Goal: Navigation & Orientation: Find specific page/section

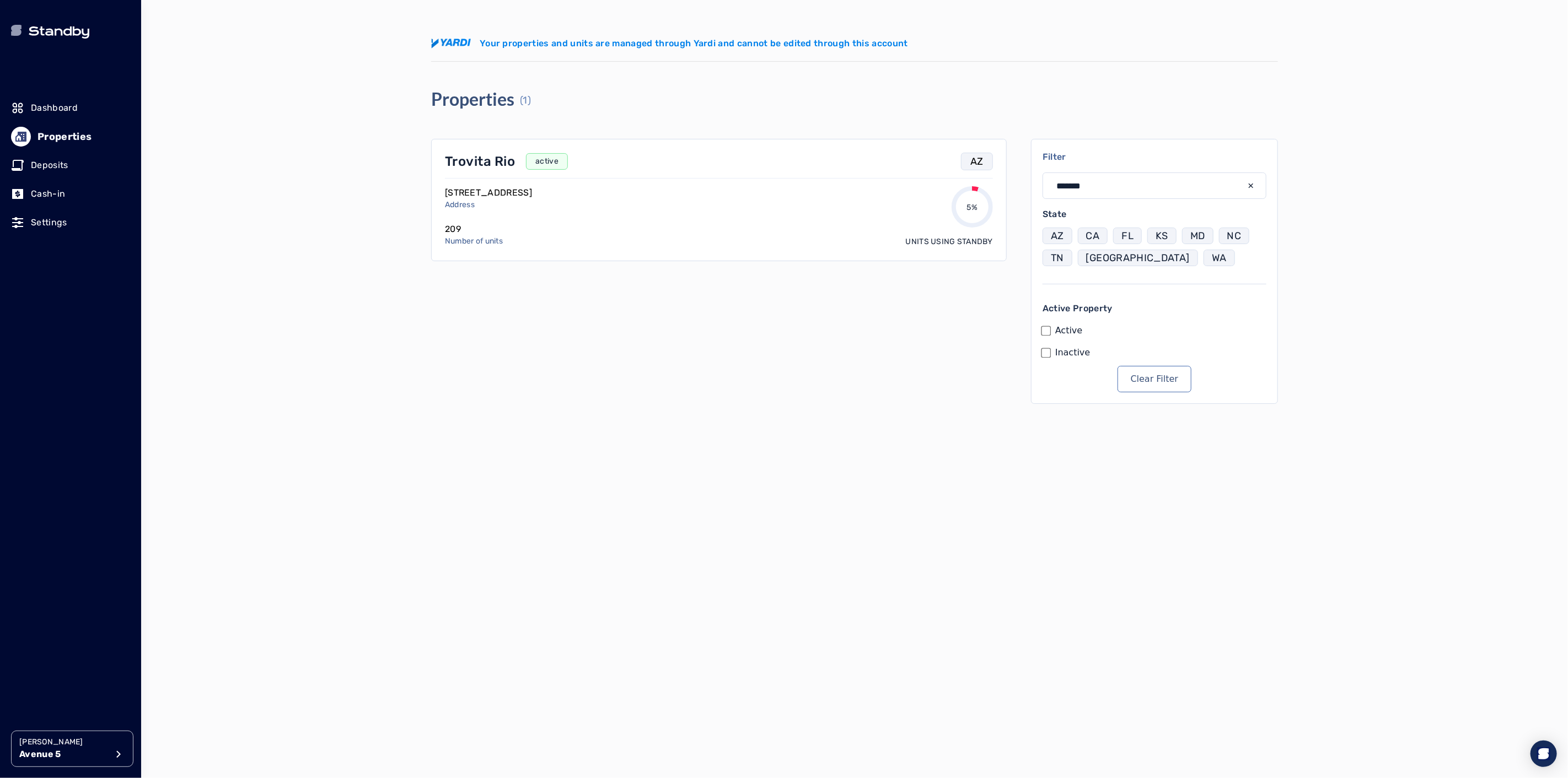
click at [67, 745] on p "[PERSON_NAME]" at bounding box center [63, 742] width 88 height 11
click at [208, 612] on p "[GEOGRAPHIC_DATA]" at bounding box center [204, 608] width 84 height 11
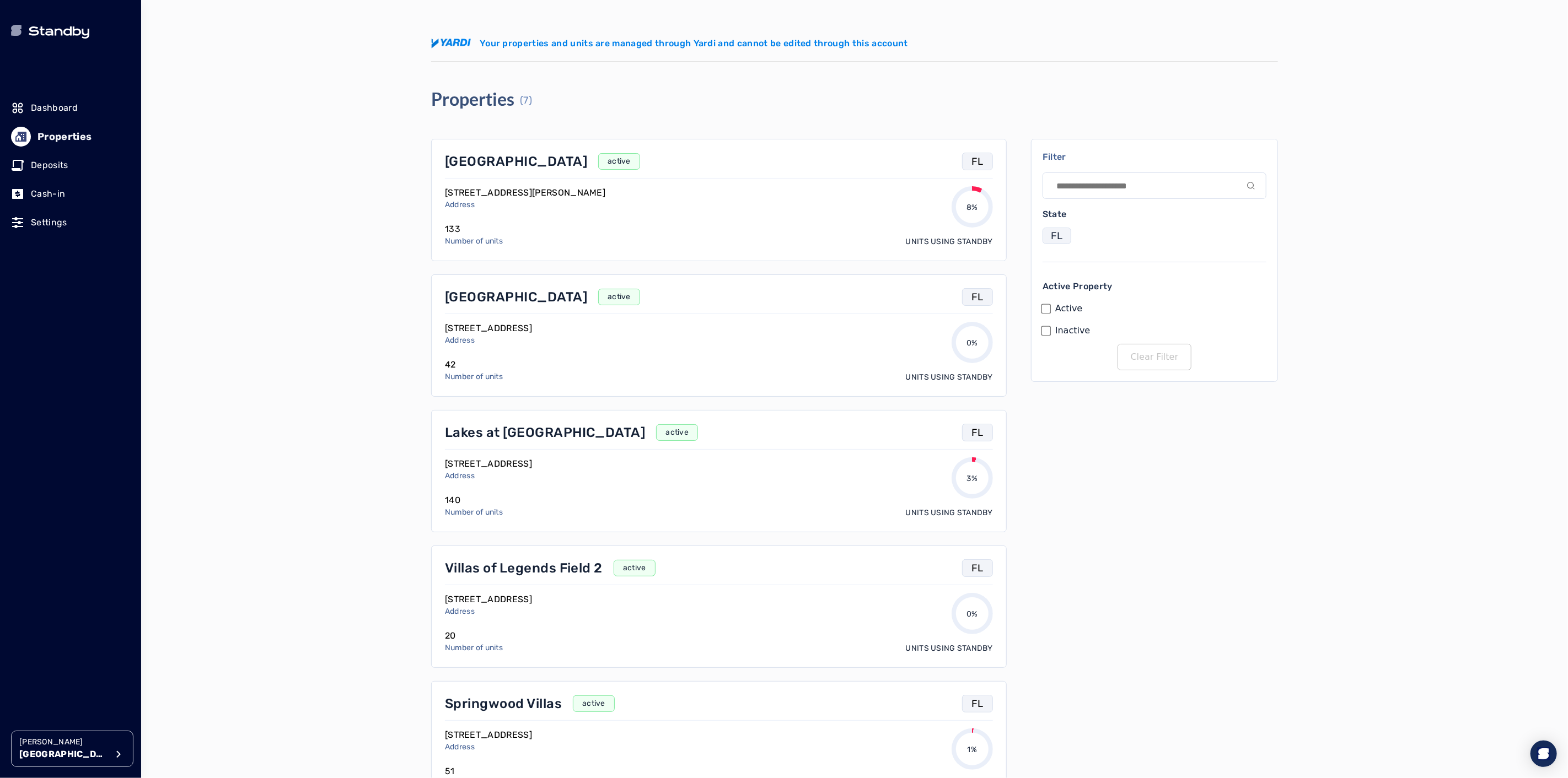
click at [473, 161] on p "[GEOGRAPHIC_DATA]" at bounding box center [516, 161] width 142 height 18
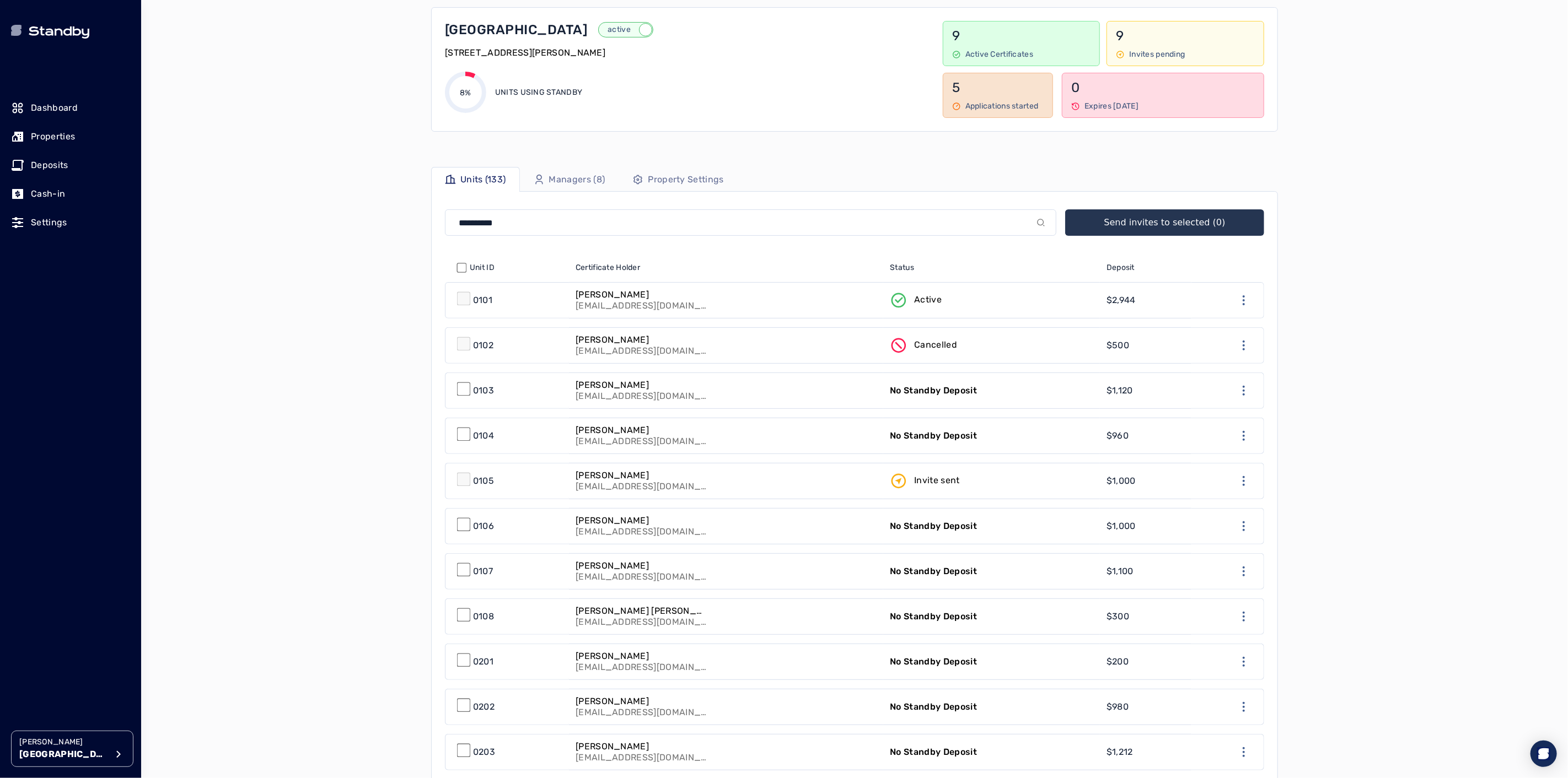
scroll to position [122, 0]
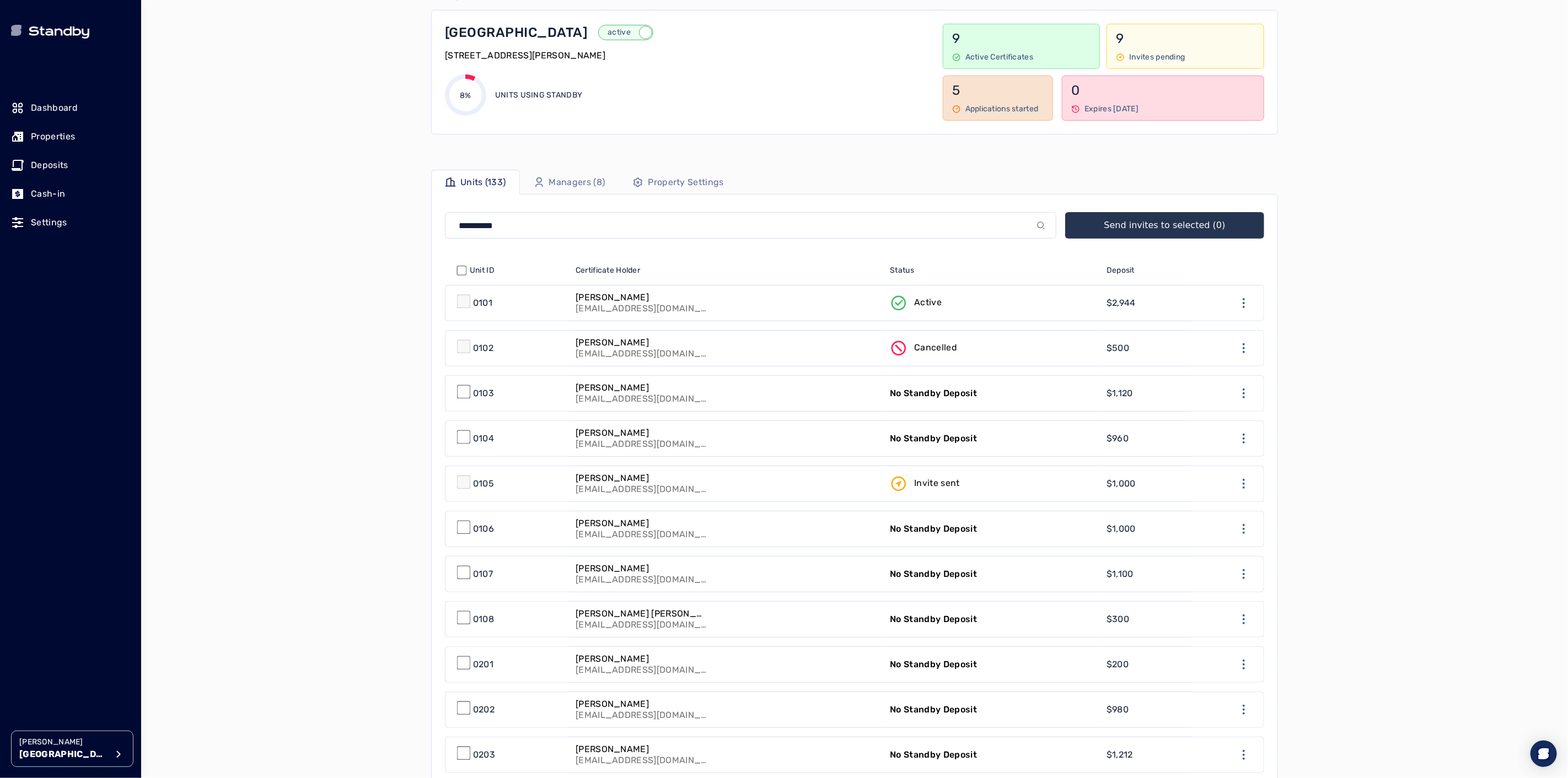
click at [655, 180] on p "Property Settings" at bounding box center [686, 182] width 76 height 13
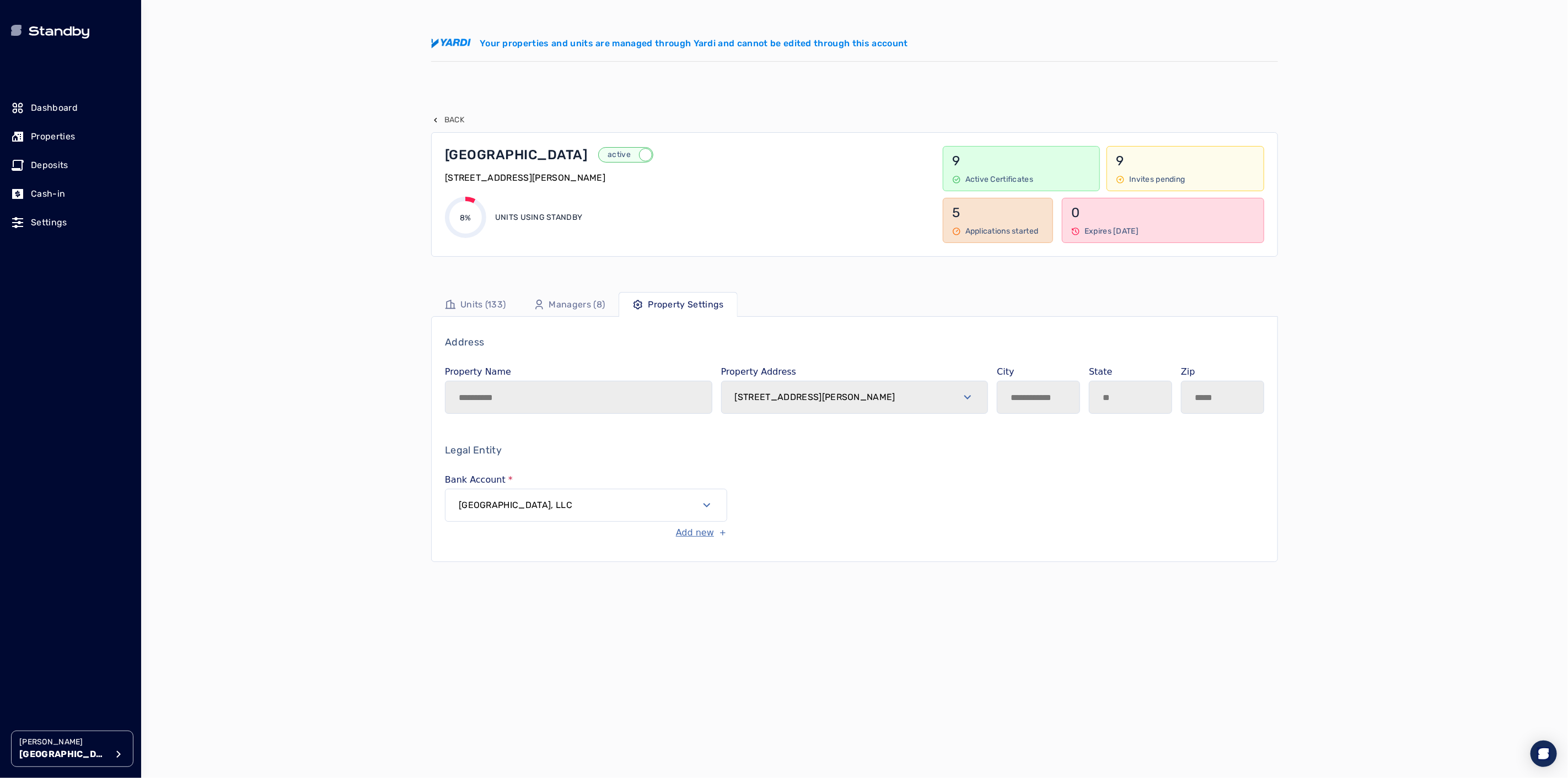
click at [715, 500] on button "[GEOGRAPHIC_DATA], LLC" at bounding box center [586, 505] width 282 height 33
click at [779, 499] on div "Legal Entity Bank Account [GEOGRAPHIC_DATA], LLC Add new" at bounding box center [855, 491] width 819 height 97
click at [561, 298] on link "Managers (8)" at bounding box center [570, 304] width 99 height 24
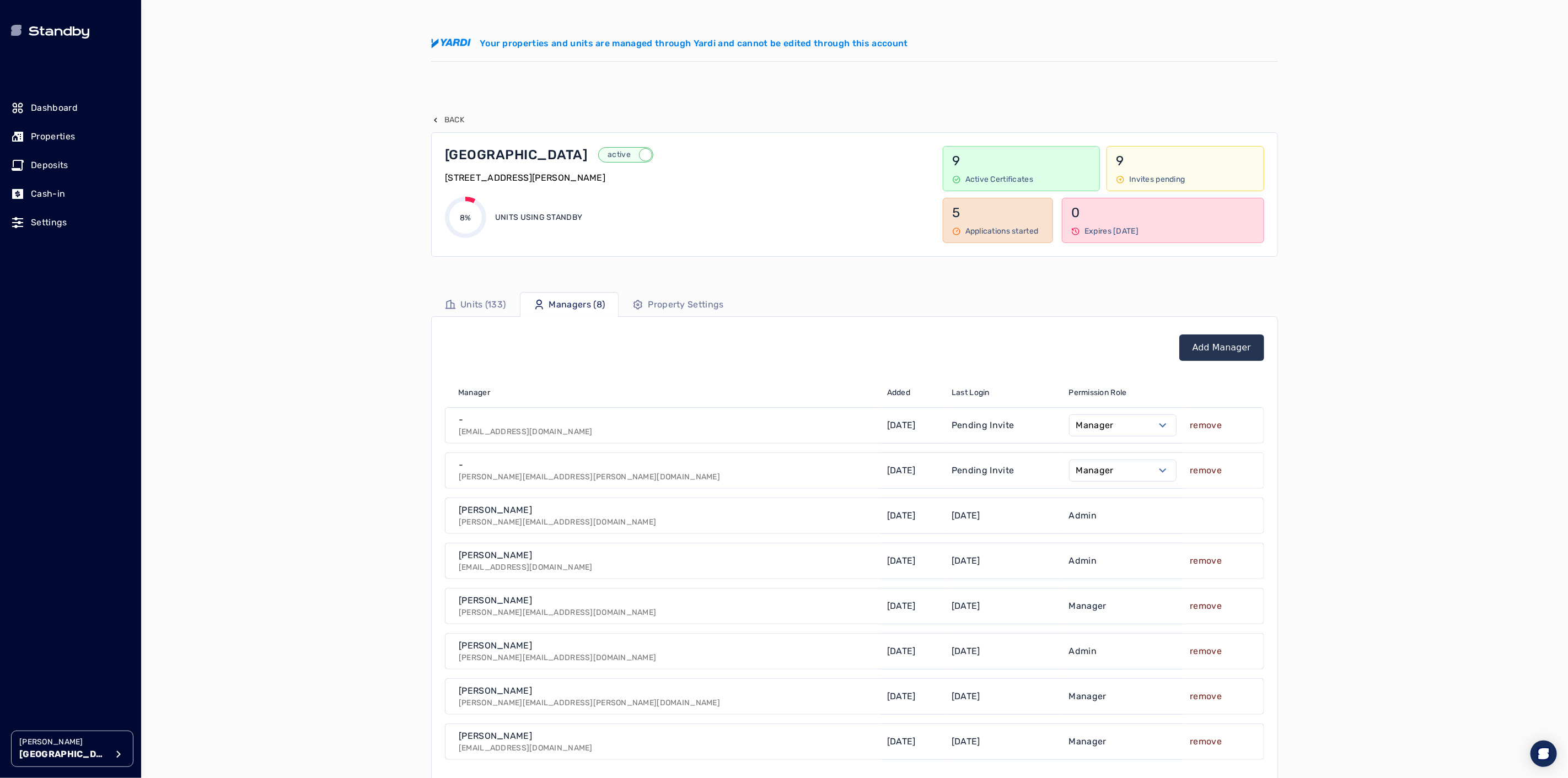
click at [455, 118] on p "Back" at bounding box center [454, 120] width 20 height 11
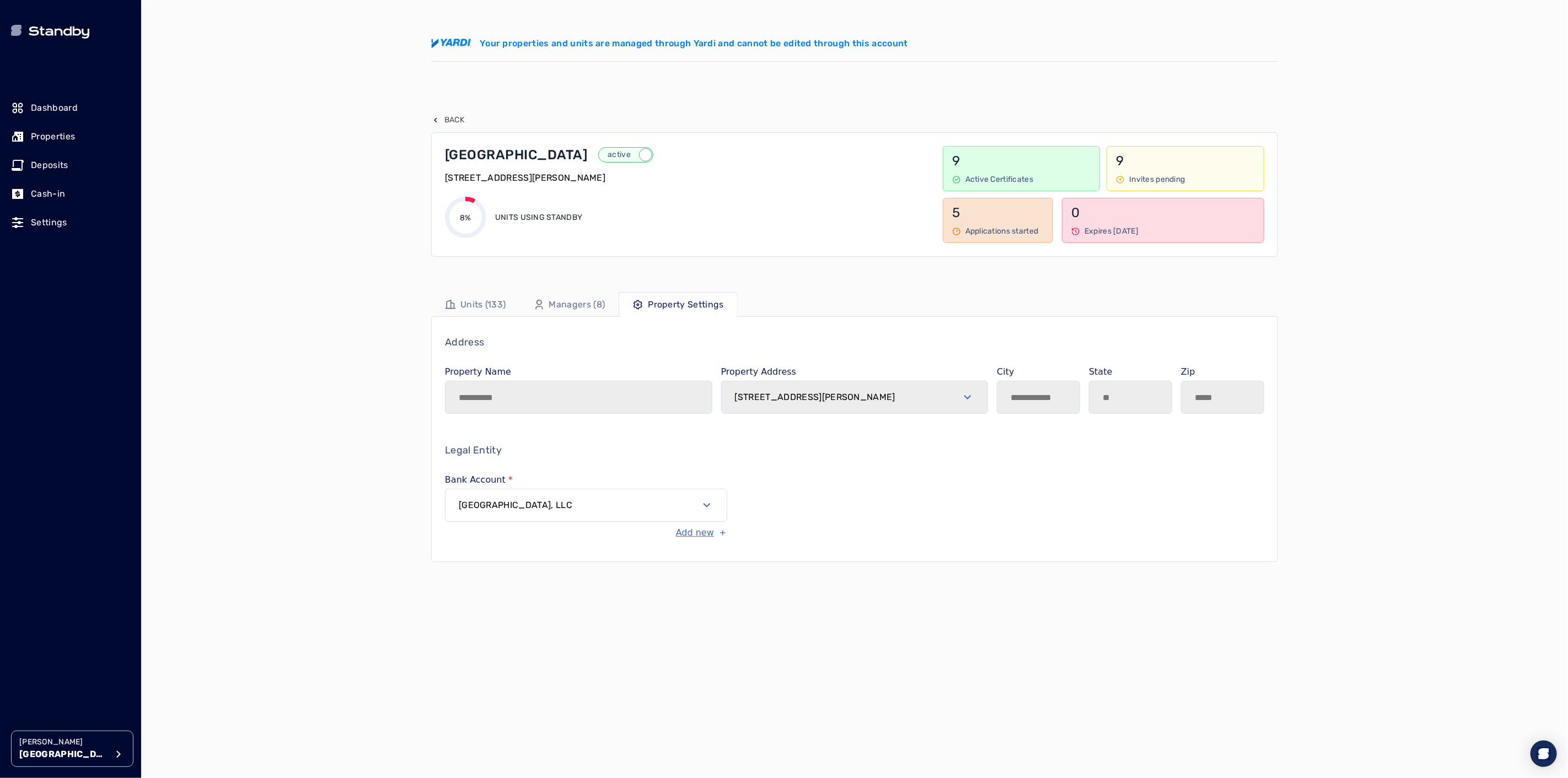
click at [455, 111] on div "**********" at bounding box center [854, 389] width 847 height 602
click at [451, 121] on p "Back" at bounding box center [454, 120] width 20 height 11
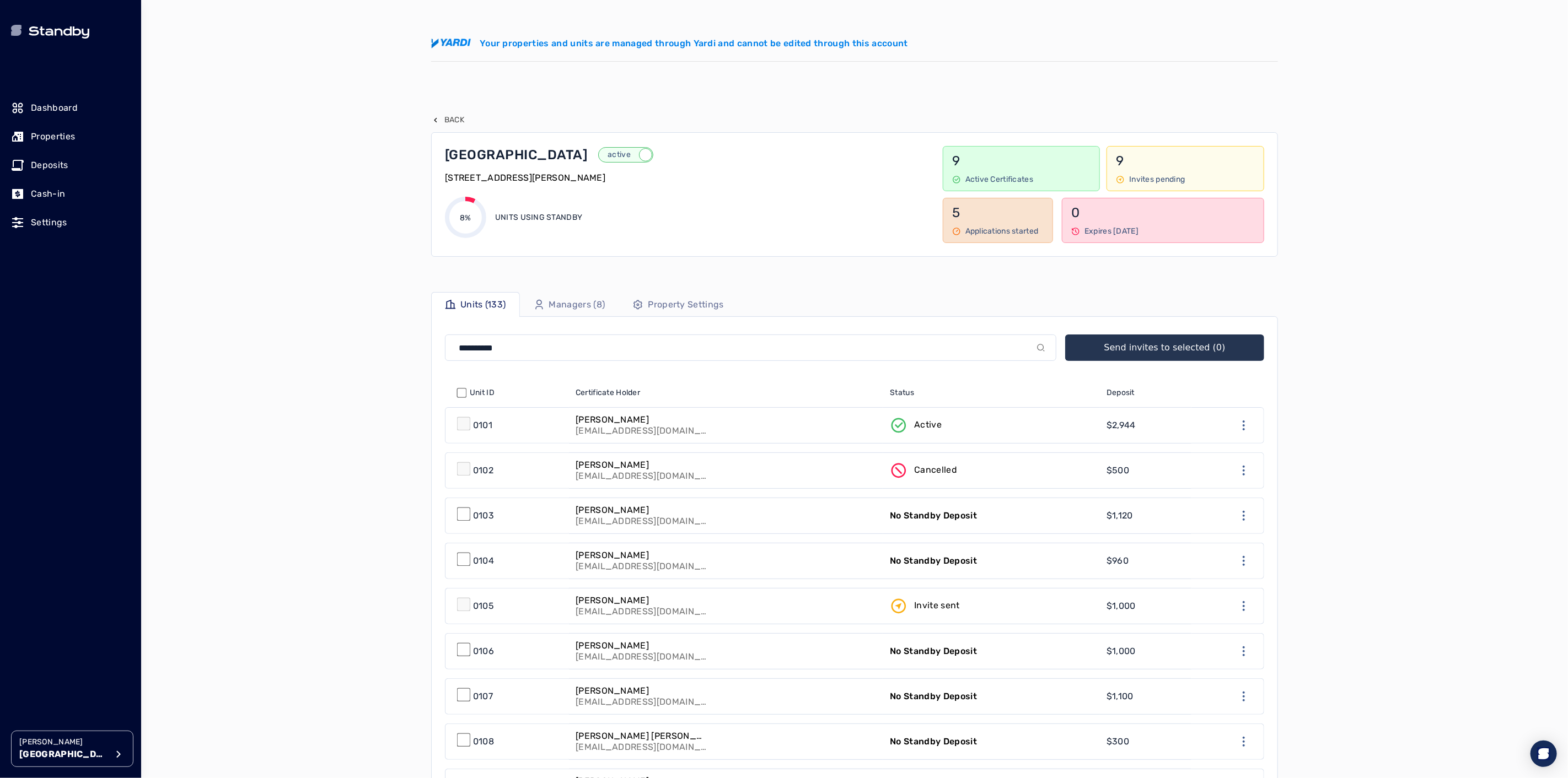
click at [46, 133] on p "Properties" at bounding box center [53, 137] width 44 height 13
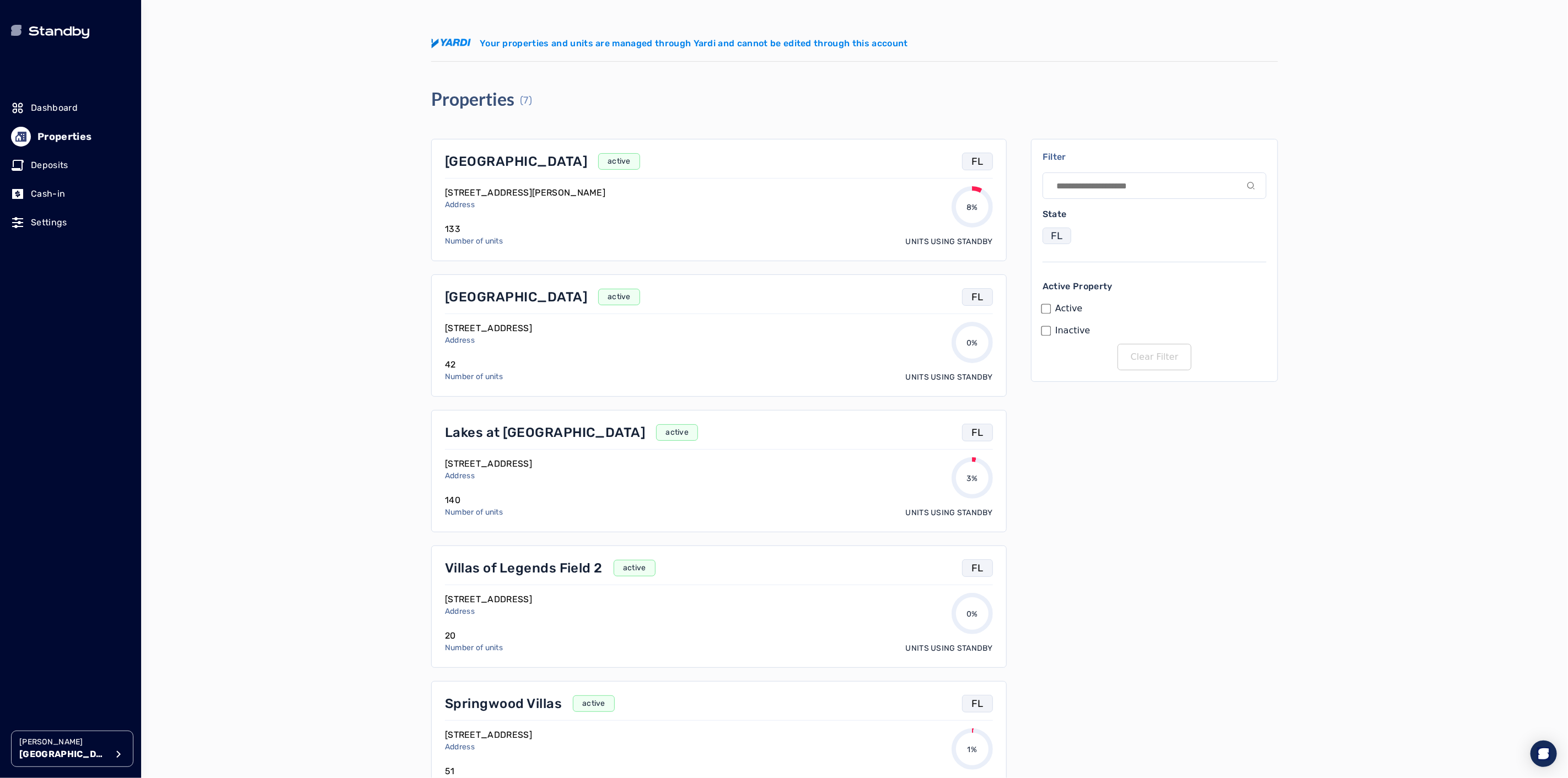
click at [238, 180] on div "[PERSON_NAME] [PERSON_NAME][GEOGRAPHIC_DATA] Your properties and units are mana…" at bounding box center [855, 389] width 1427 height 778
click at [262, 209] on div "[PERSON_NAME] [PERSON_NAME][GEOGRAPHIC_DATA] Your properties and units are mana…" at bounding box center [855, 389] width 1427 height 778
click at [269, 233] on div "[PERSON_NAME] [PERSON_NAME][GEOGRAPHIC_DATA] Your properties and units are mana…" at bounding box center [855, 389] width 1427 height 778
click at [456, 158] on p "[GEOGRAPHIC_DATA]" at bounding box center [516, 161] width 142 height 18
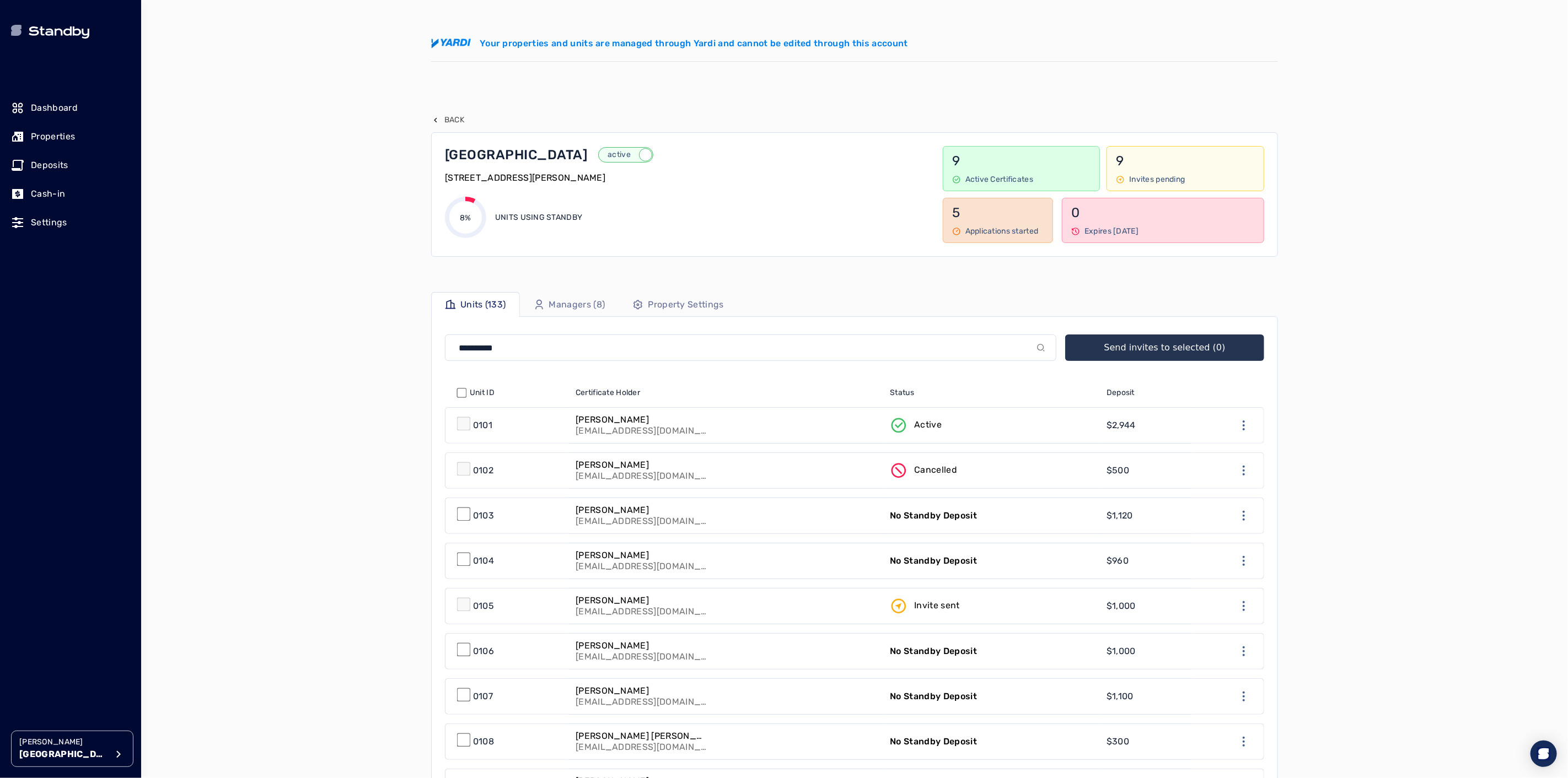
click at [567, 304] on p "Managers (8)" at bounding box center [577, 305] width 56 height 13
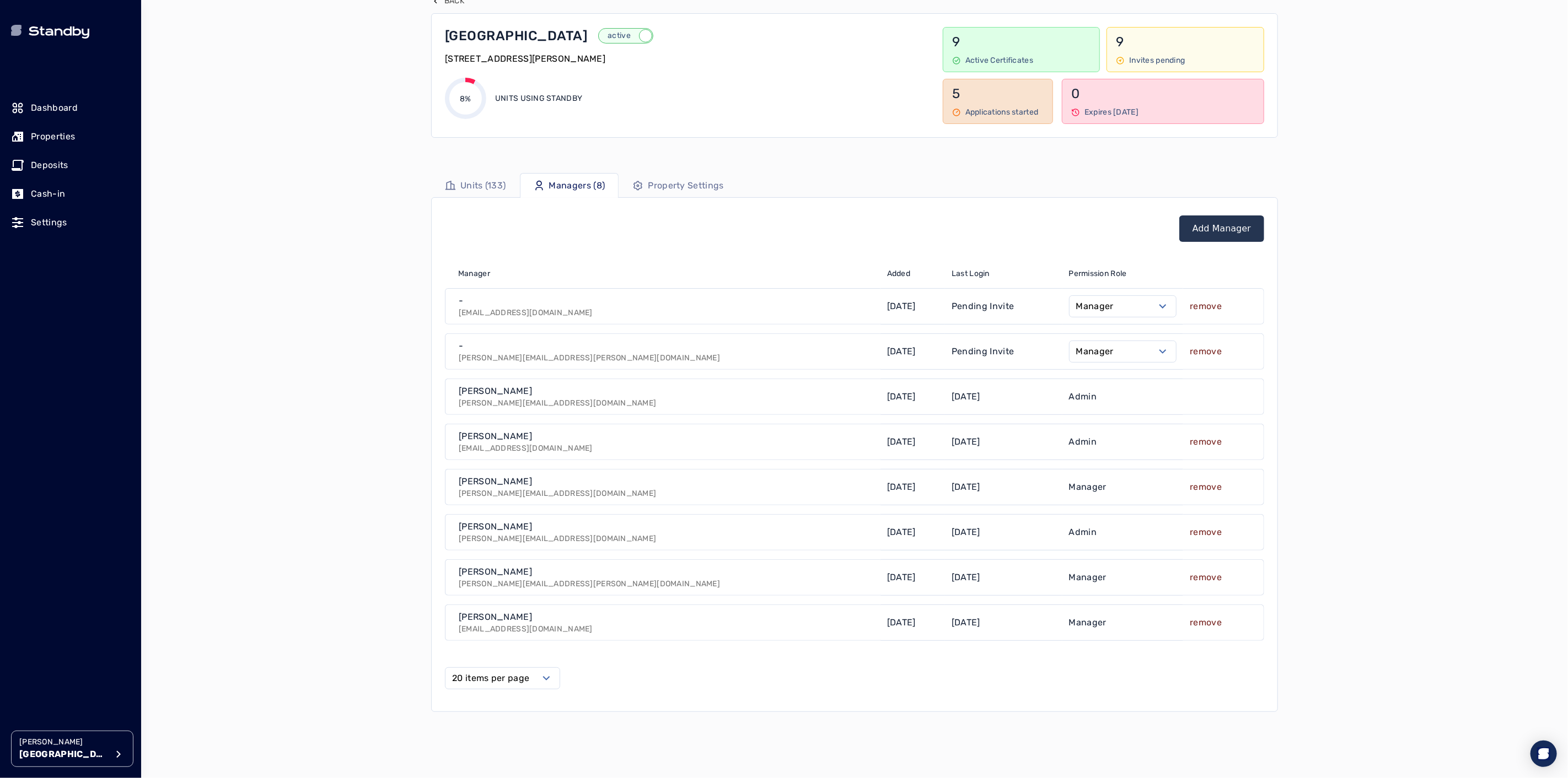
scroll to position [122, 0]
click at [676, 181] on p "Property Settings" at bounding box center [686, 182] width 76 height 13
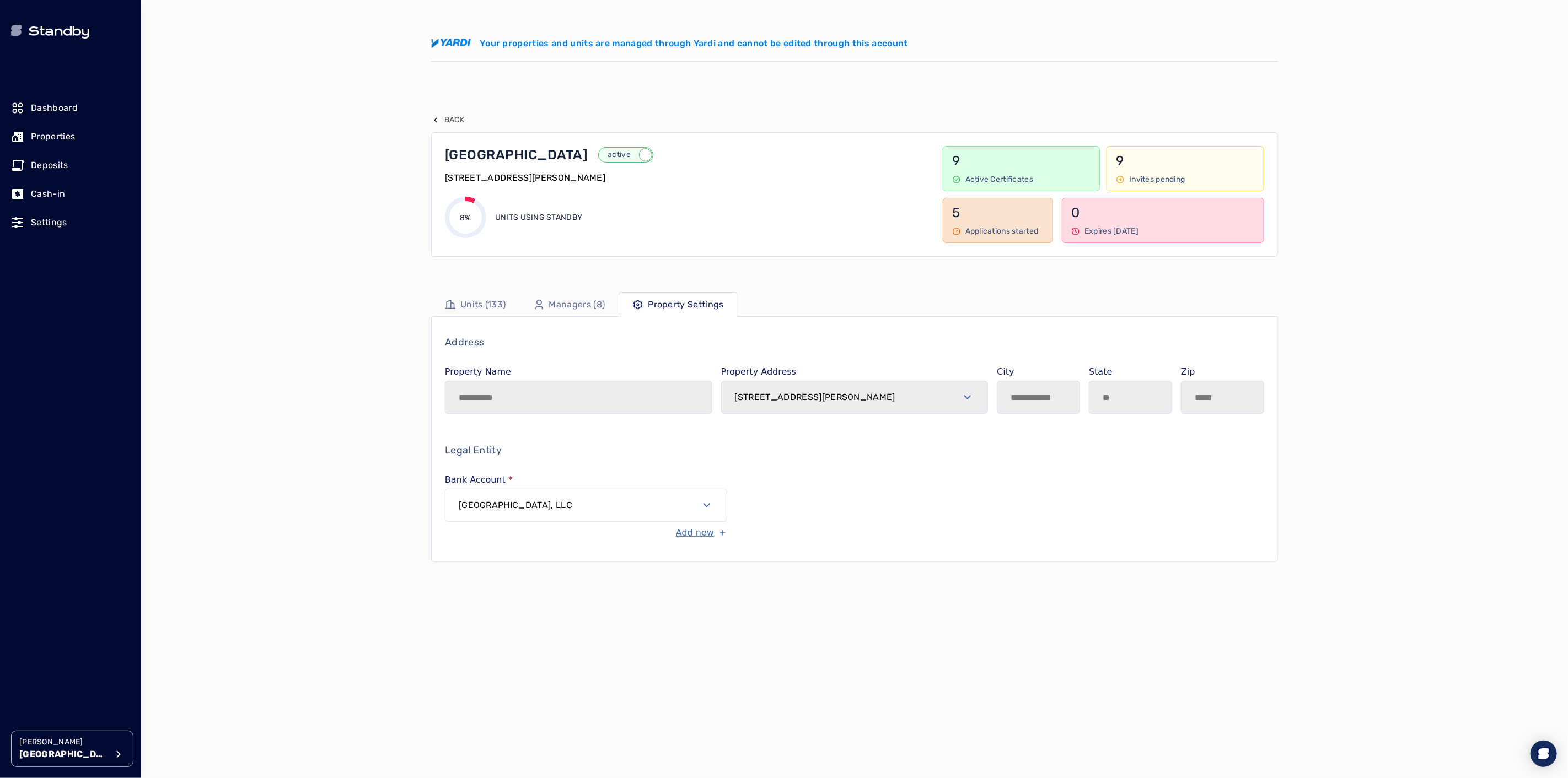
click at [577, 301] on p "Managers (8)" at bounding box center [577, 305] width 56 height 13
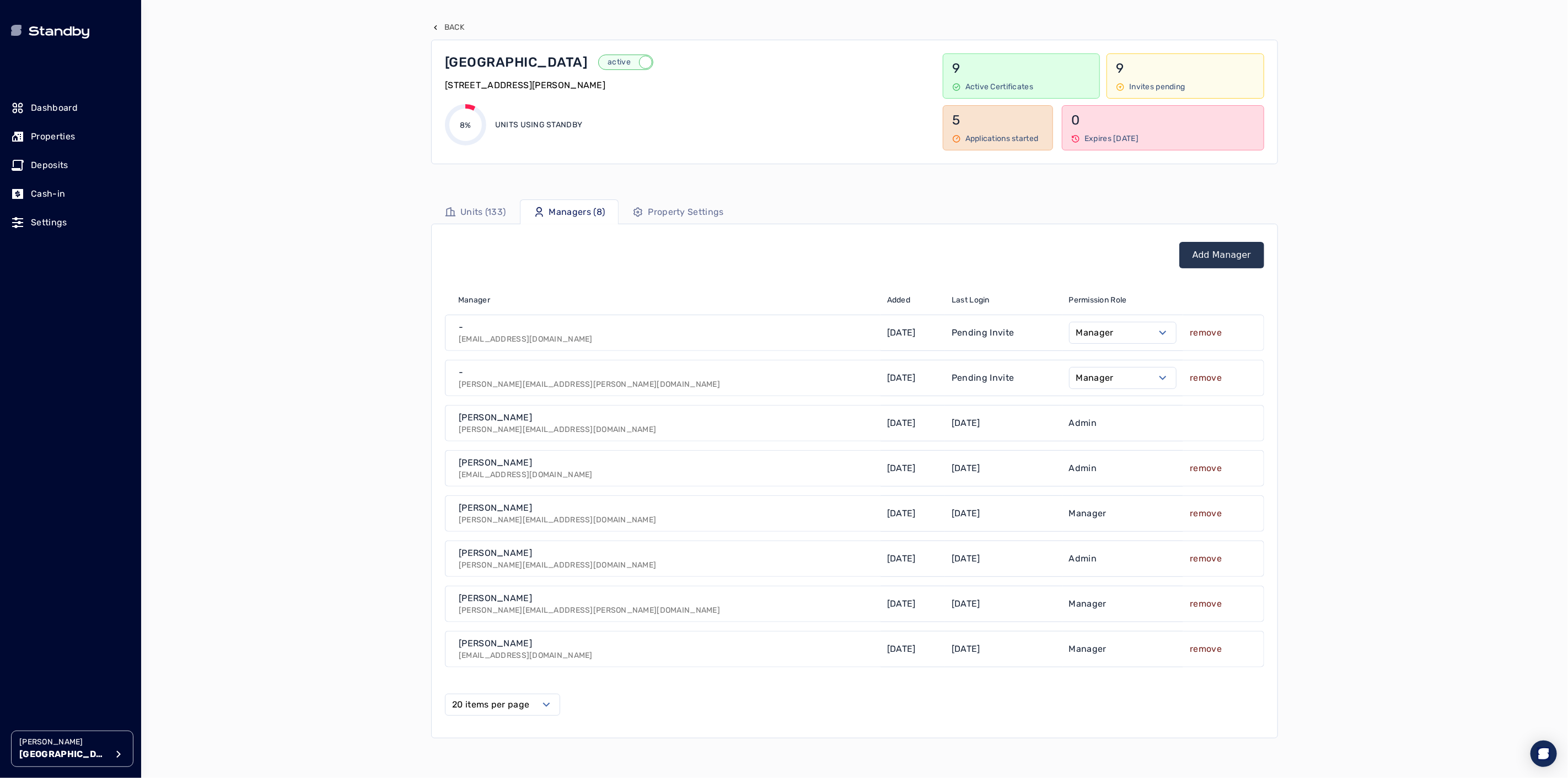
scroll to position [122, 0]
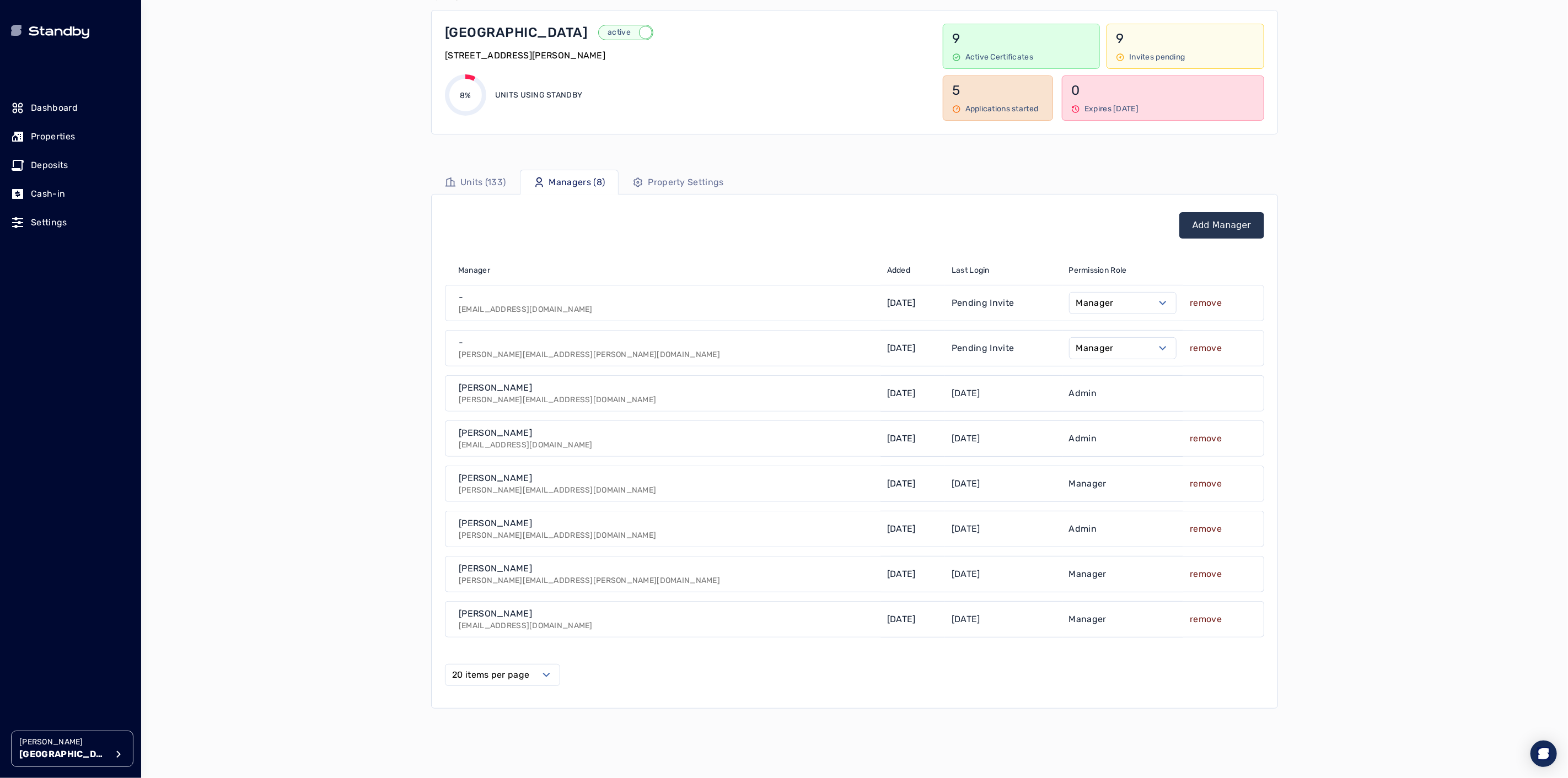
click at [1075, 577] on div "Manager" at bounding box center [1123, 574] width 121 height 36
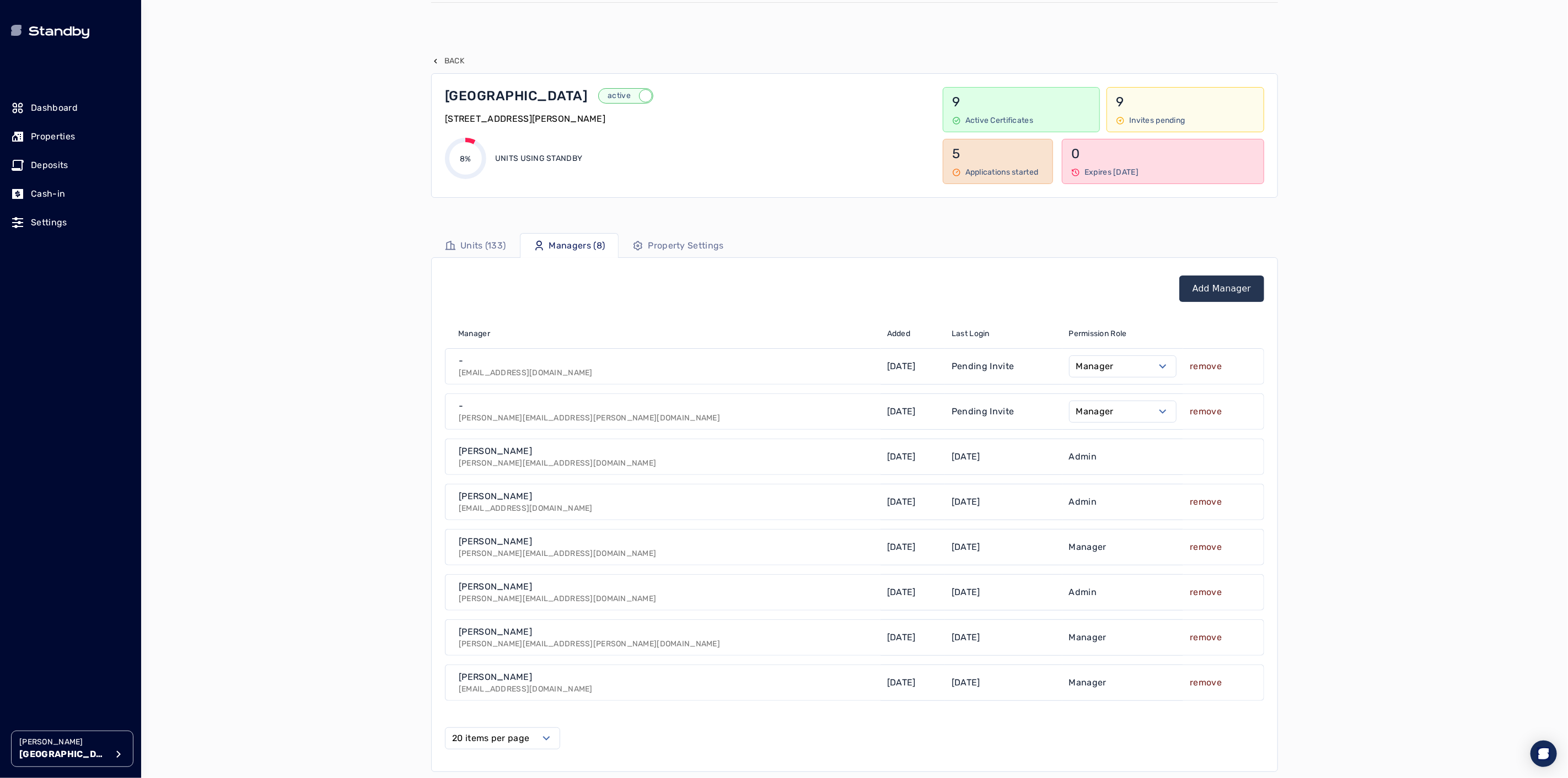
scroll to position [0, 0]
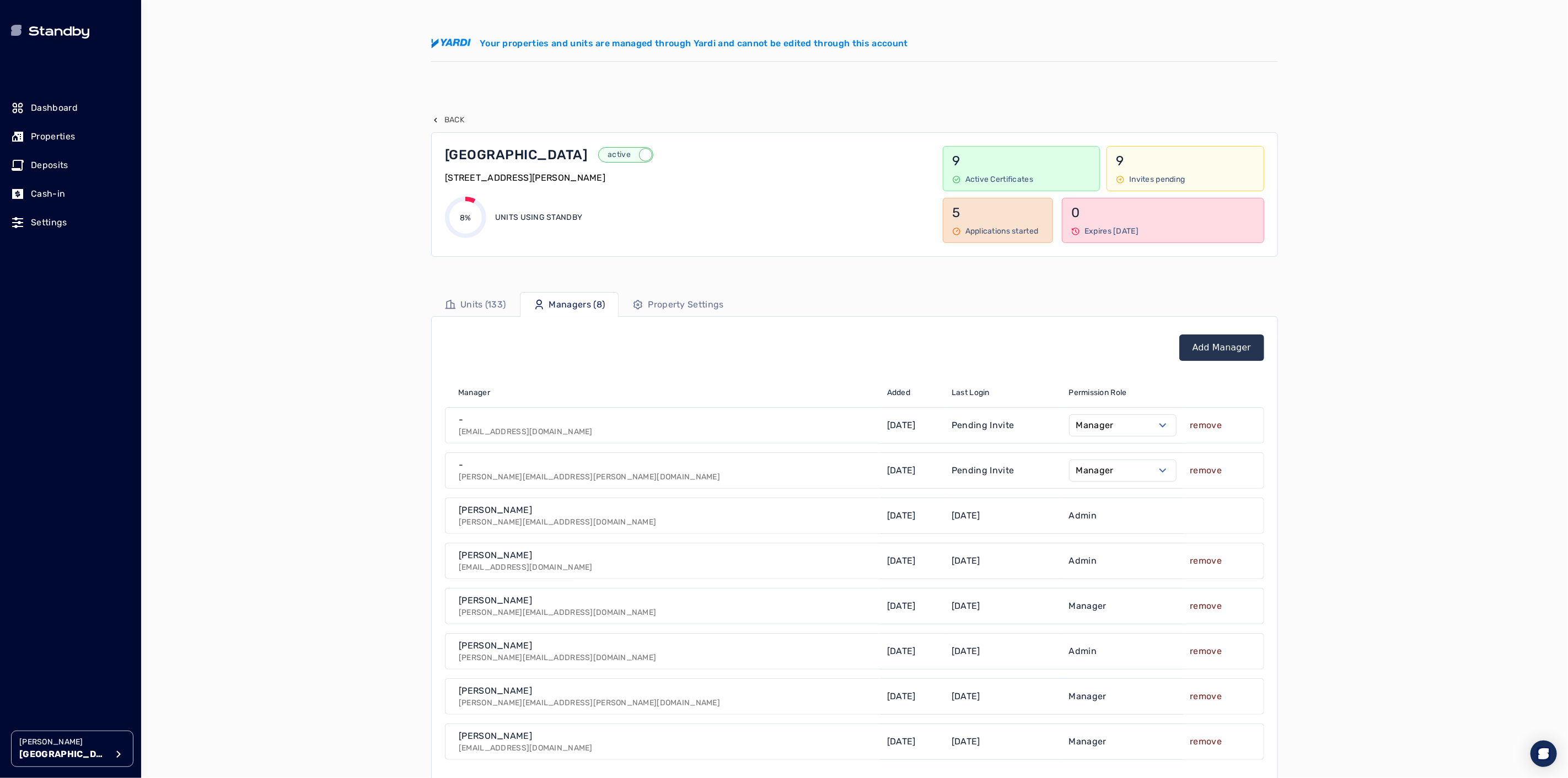
click at [450, 124] on p "Back" at bounding box center [454, 120] width 20 height 11
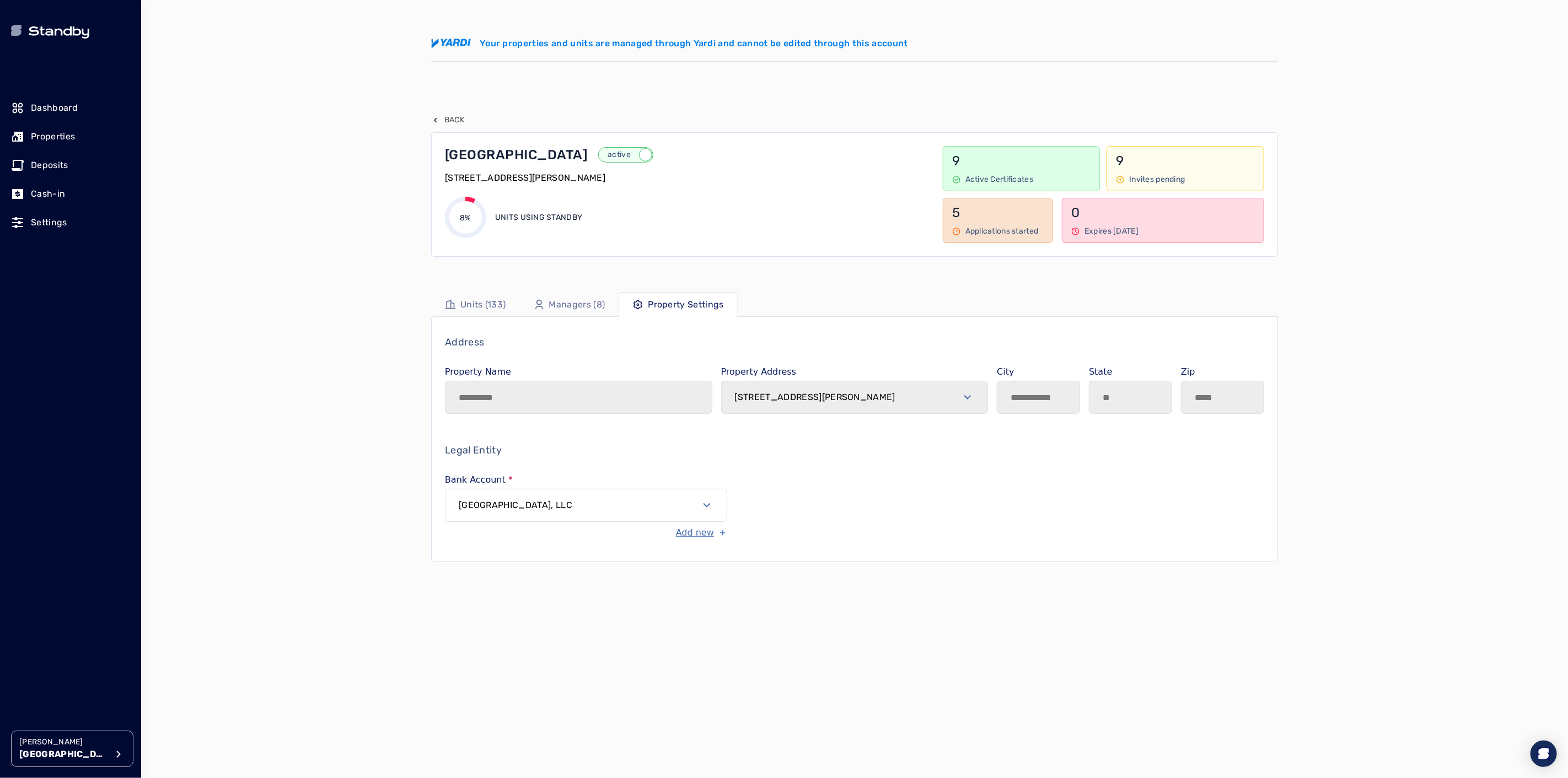
click at [447, 121] on p "Back" at bounding box center [454, 120] width 20 height 11
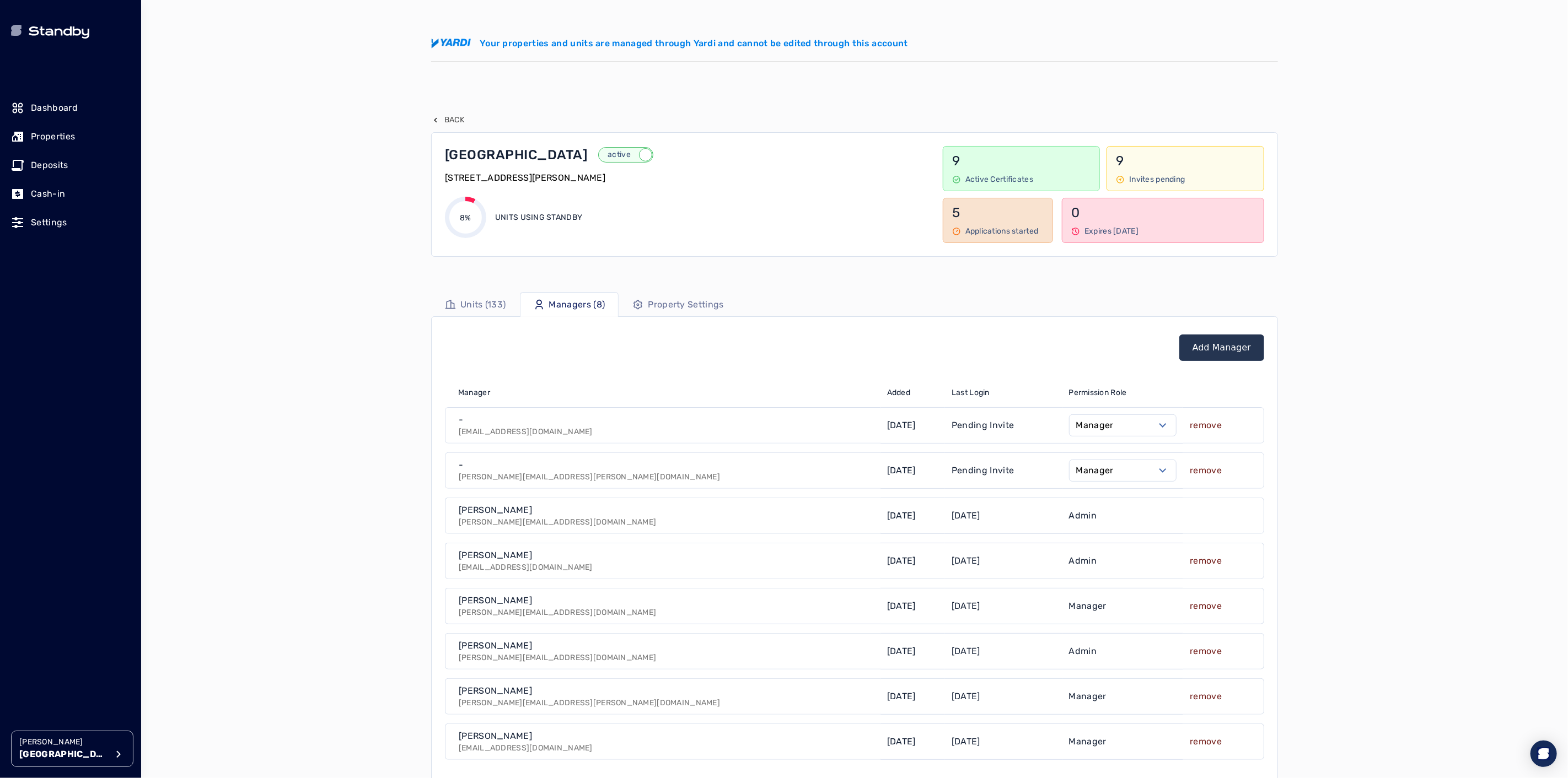
click at [713, 318] on div "Add Manager Manager Added Last Login Permission Role - [EMAIL_ADDRESS][DOMAIN_N…" at bounding box center [854, 573] width 847 height 514
click at [709, 309] on p "Property Settings" at bounding box center [686, 305] width 76 height 13
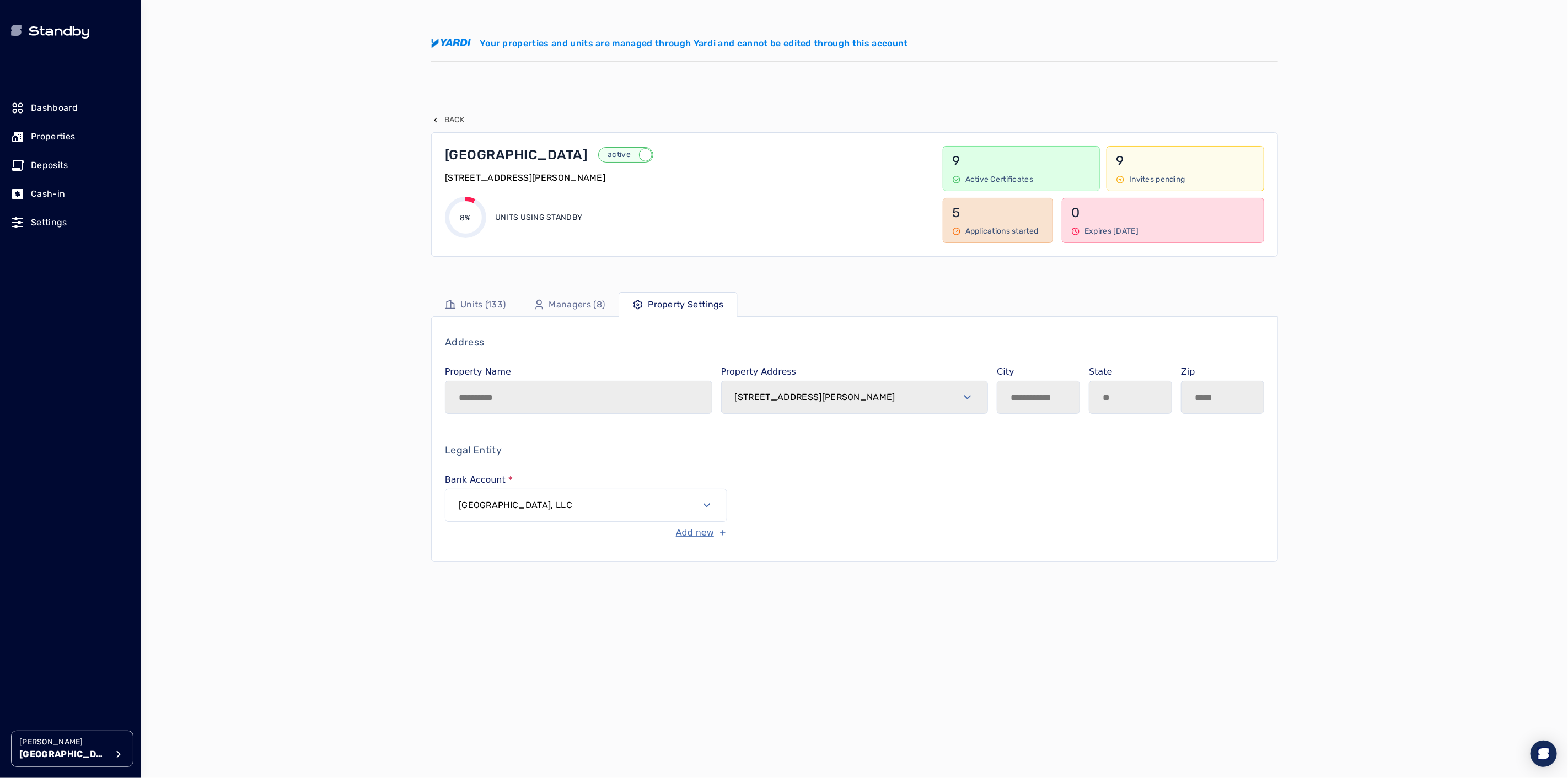
click at [712, 513] on button "[GEOGRAPHIC_DATA], LLC" at bounding box center [586, 505] width 282 height 33
click at [450, 123] on p "Back" at bounding box center [454, 120] width 20 height 11
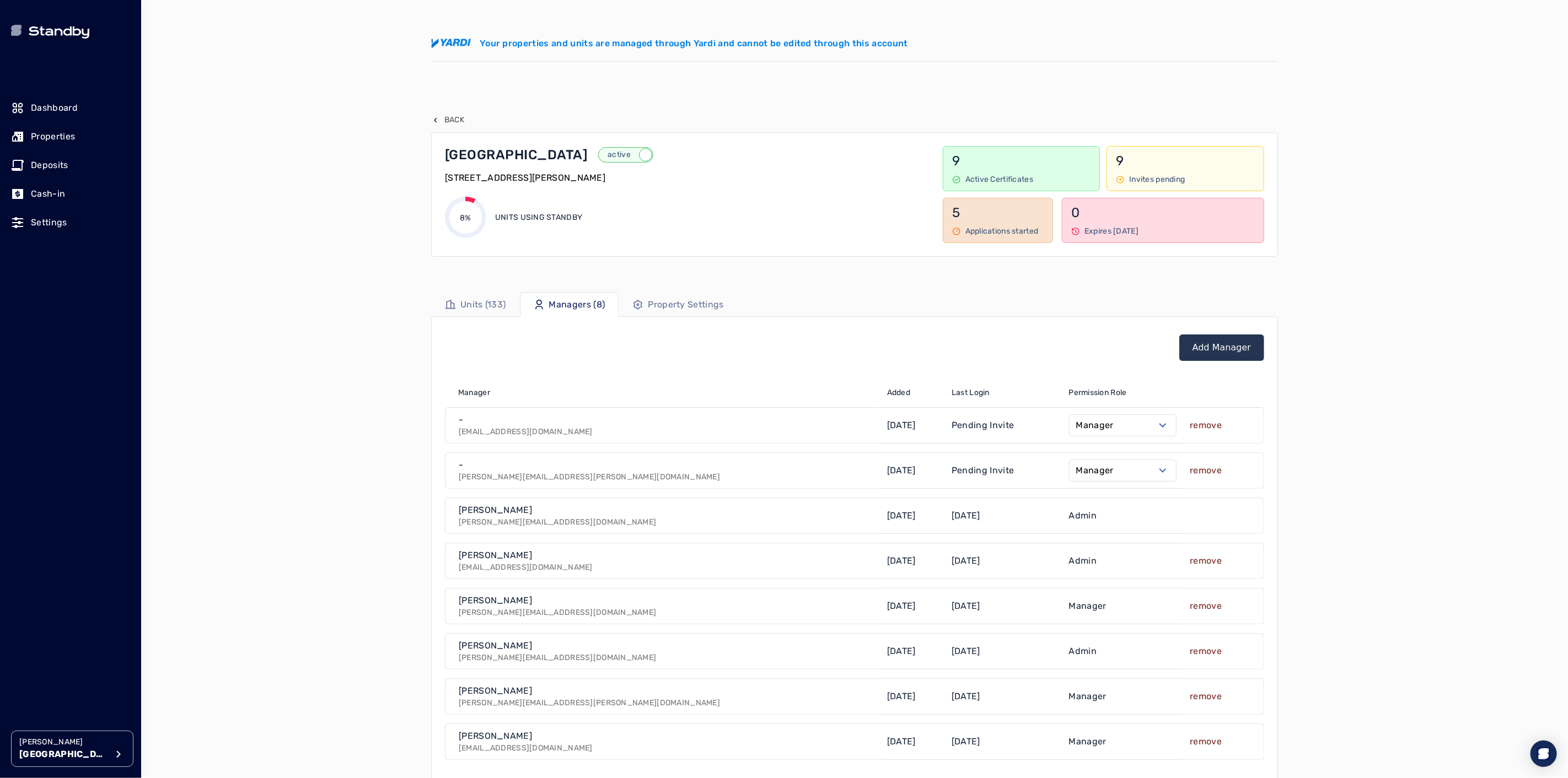
click at [452, 125] on p "Back" at bounding box center [454, 120] width 20 height 11
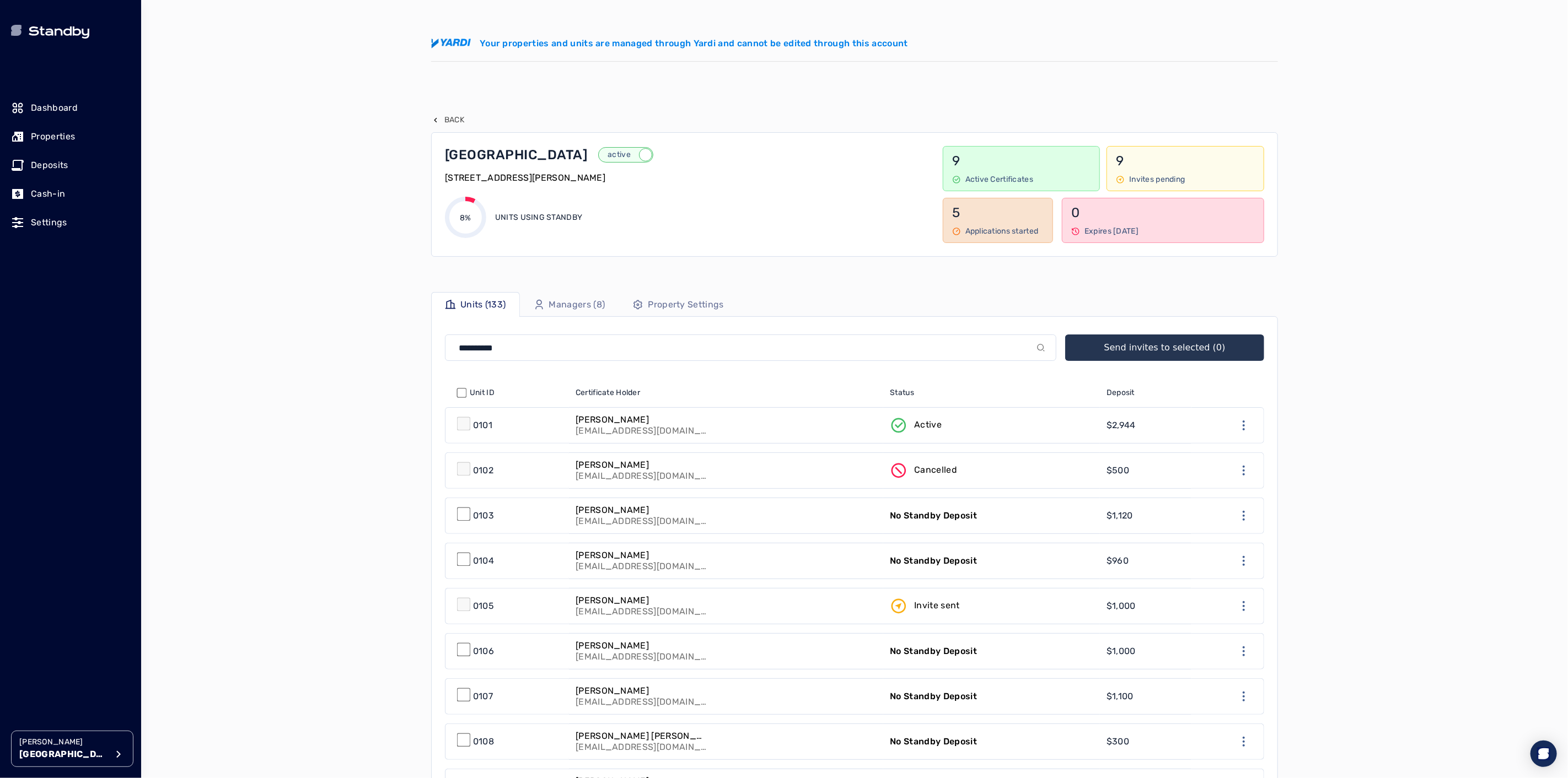
click at [433, 116] on icon "button" at bounding box center [436, 120] width 9 height 9
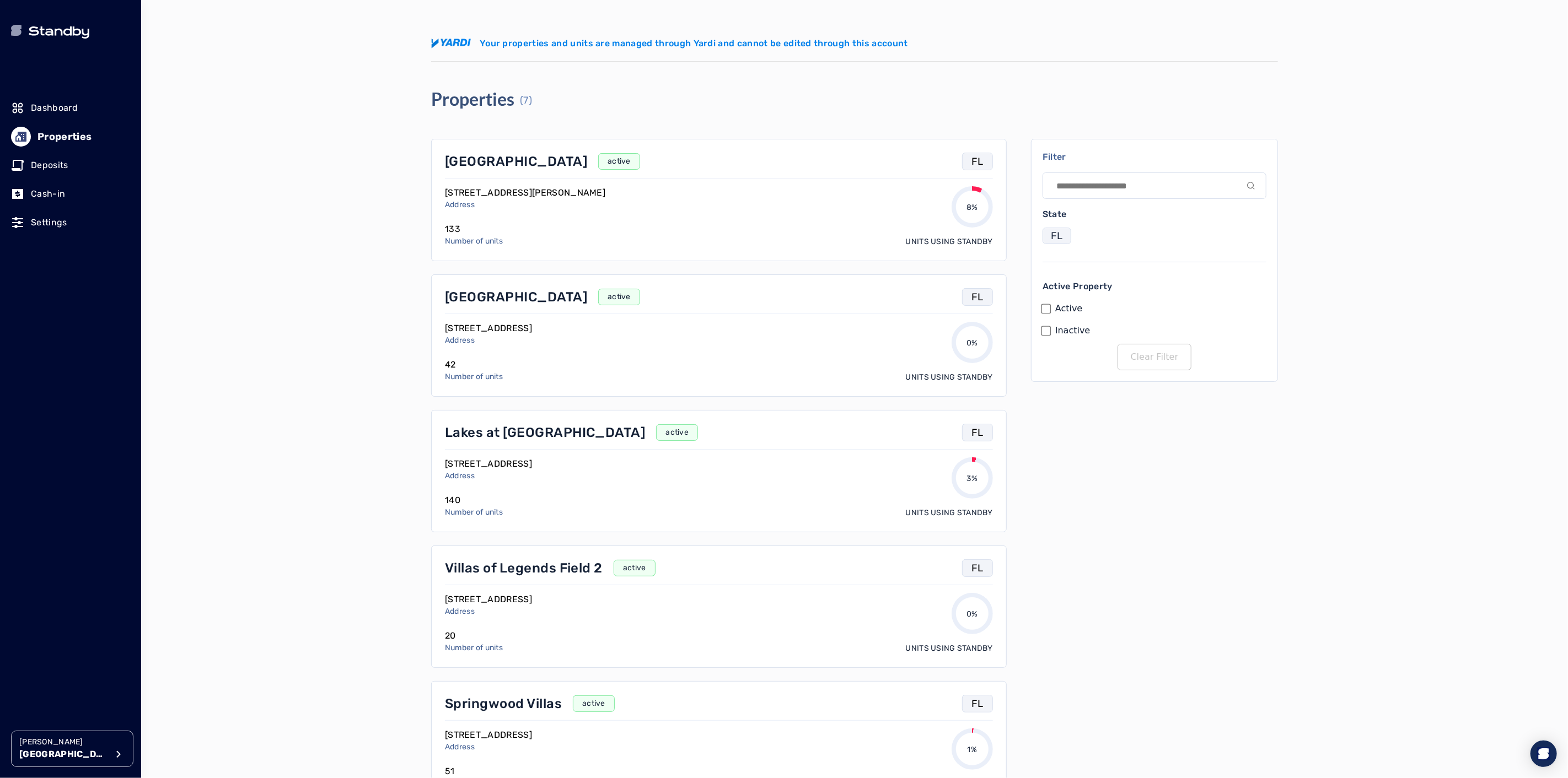
click at [476, 301] on p "[GEOGRAPHIC_DATA]" at bounding box center [516, 297] width 142 height 18
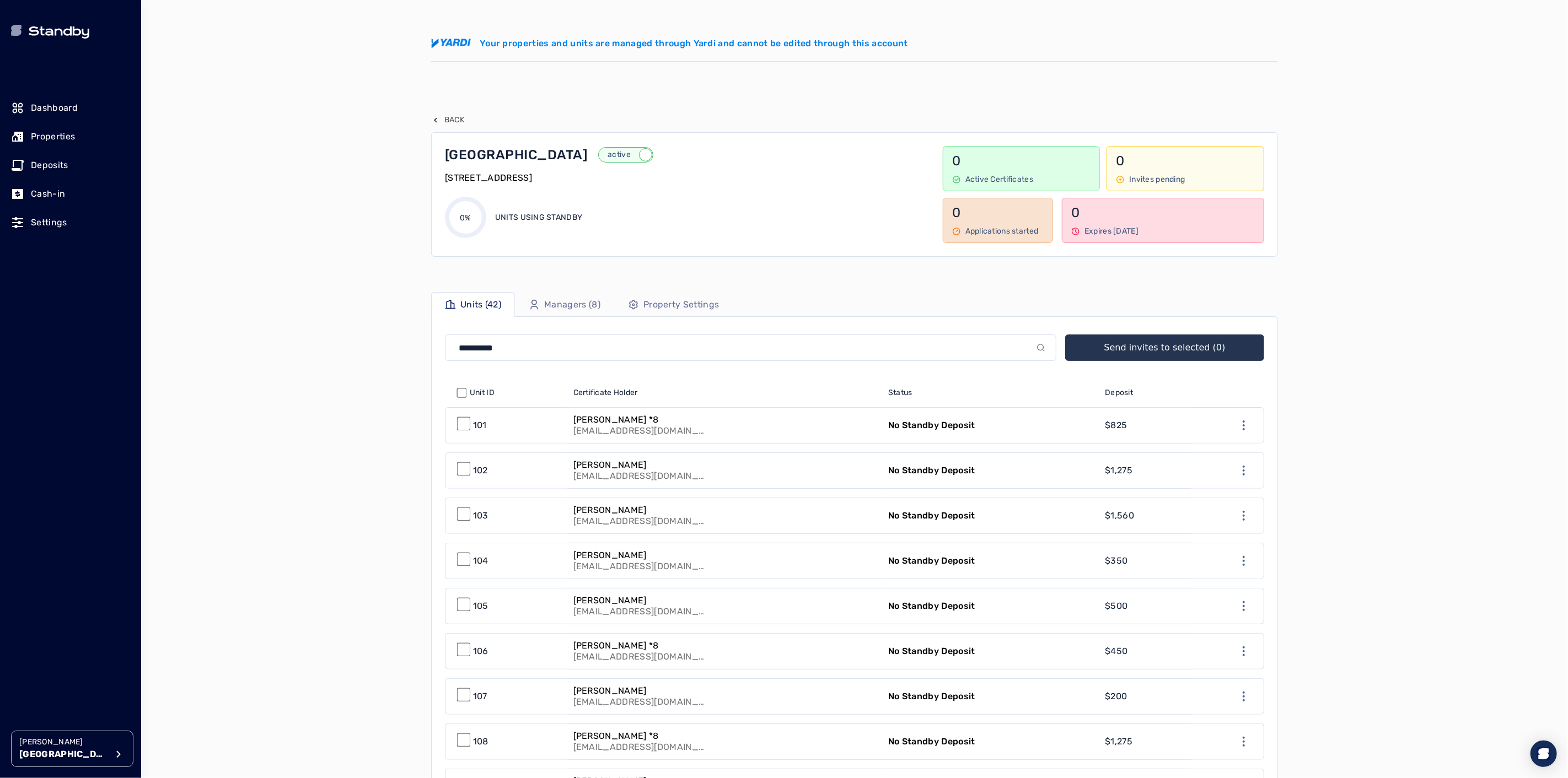
click at [666, 311] on p "Property Settings" at bounding box center [681, 305] width 76 height 13
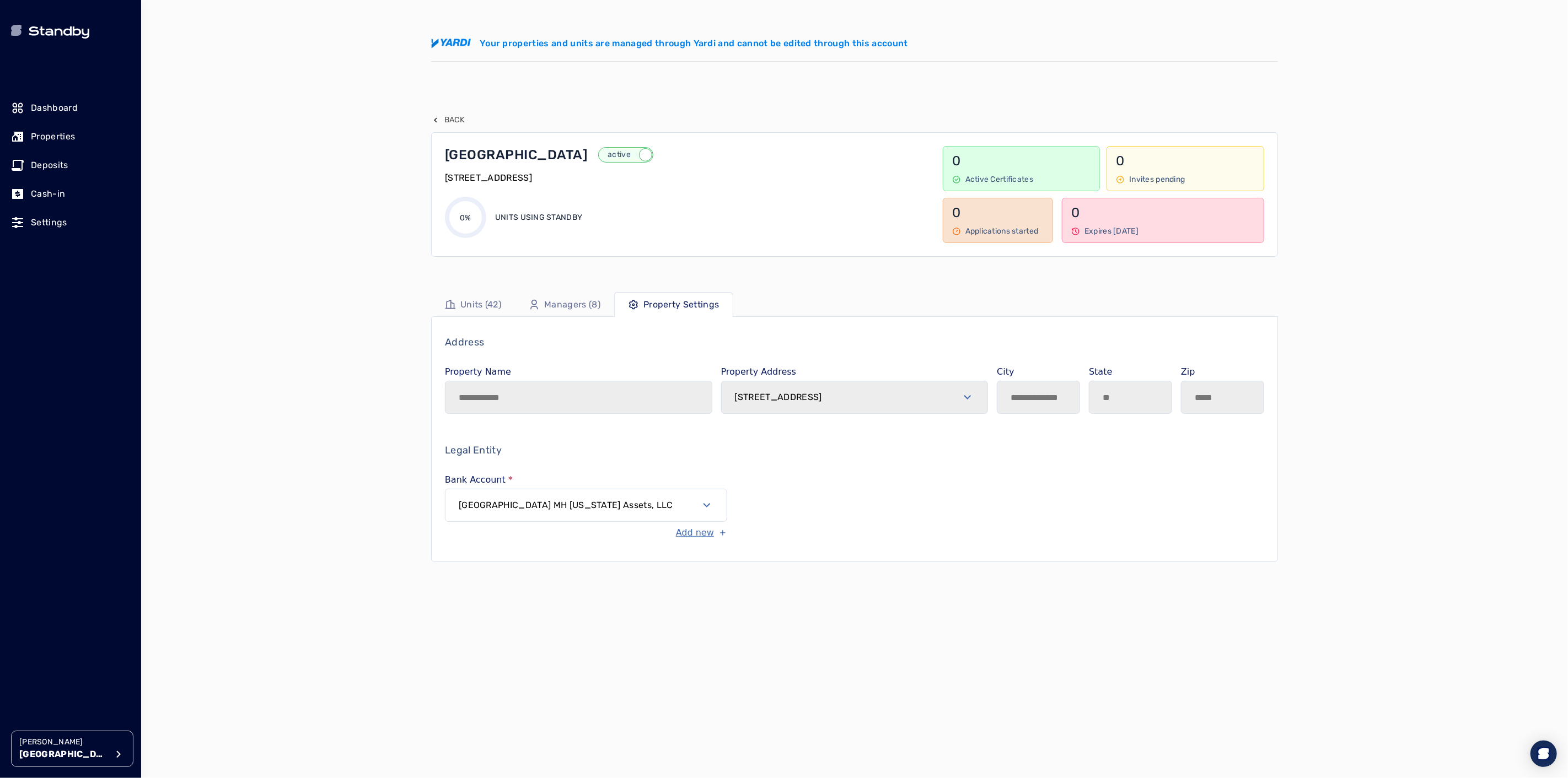
click at [632, 518] on button "[GEOGRAPHIC_DATA] MH [US_STATE] Assets, LLC" at bounding box center [586, 505] width 282 height 33
click at [634, 514] on button "[GEOGRAPHIC_DATA] MH [US_STATE] Assets, LLC" at bounding box center [586, 505] width 282 height 33
click at [658, 509] on button "[GEOGRAPHIC_DATA] MH [US_STATE] Assets, LLC" at bounding box center [586, 505] width 282 height 33
click at [671, 503] on button "[GEOGRAPHIC_DATA] MH [US_STATE] Assets, LLC" at bounding box center [586, 505] width 282 height 33
